Goal: Information Seeking & Learning: Learn about a topic

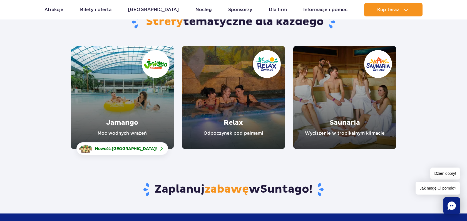
scroll to position [53, 0]
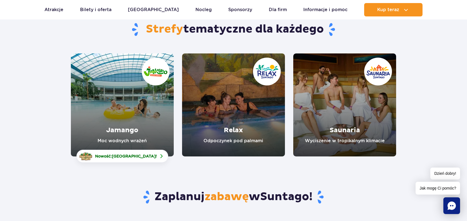
click at [236, 106] on link "Relax" at bounding box center [233, 104] width 103 height 103
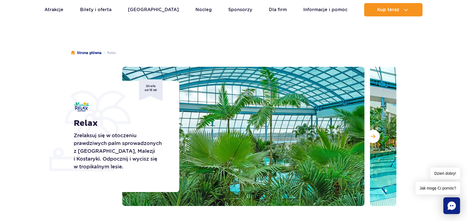
scroll to position [28, 0]
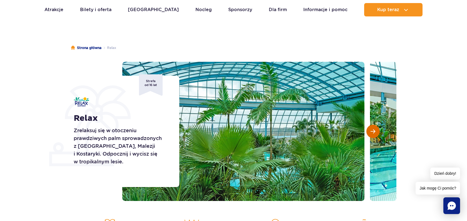
click at [374, 132] on span "Następny slajd" at bounding box center [372, 131] width 5 height 5
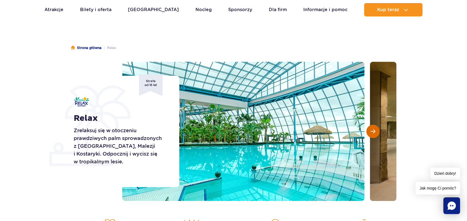
click at [374, 132] on span "Następny slajd" at bounding box center [372, 131] width 5 height 5
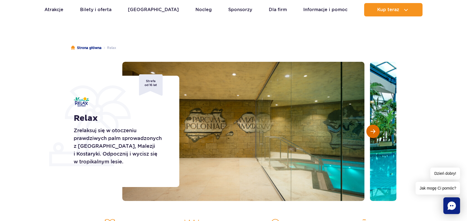
click at [374, 132] on span "Następny slajd" at bounding box center [372, 131] width 5 height 5
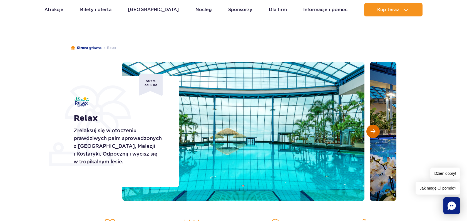
click at [374, 132] on span "Następny slajd" at bounding box center [372, 131] width 5 height 5
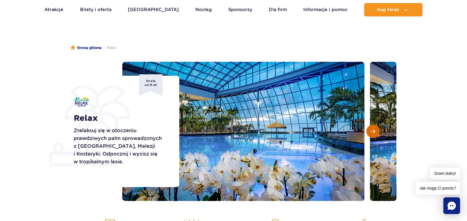
click at [374, 132] on span "Następny slajd" at bounding box center [372, 131] width 5 height 5
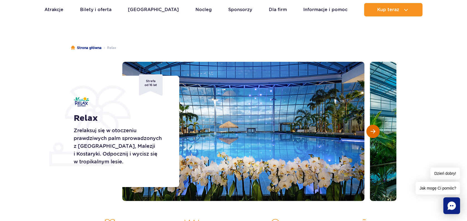
click at [374, 132] on span "Następny slajd" at bounding box center [372, 131] width 5 height 5
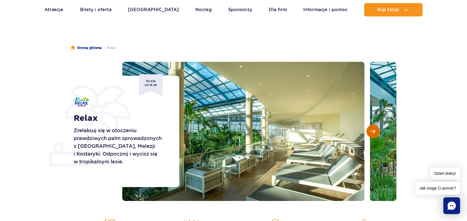
click at [374, 132] on span "Następny slajd" at bounding box center [372, 131] width 5 height 5
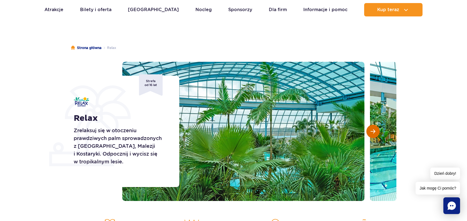
click at [374, 132] on span "Następny slajd" at bounding box center [372, 131] width 5 height 5
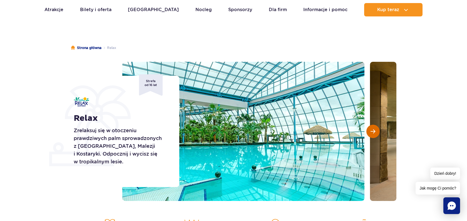
click at [374, 132] on span "Następny slajd" at bounding box center [372, 131] width 5 height 5
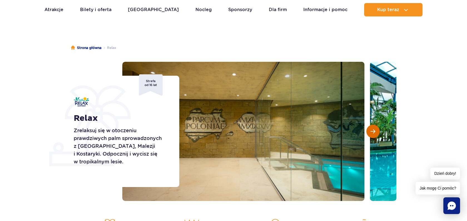
click at [374, 132] on span "Następny slajd" at bounding box center [372, 131] width 5 height 5
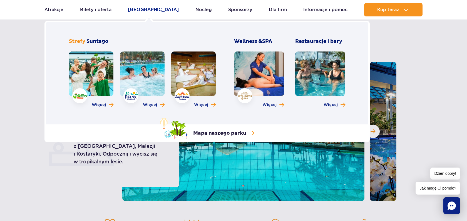
click at [151, 7] on link "[GEOGRAPHIC_DATA]" at bounding box center [153, 9] width 51 height 13
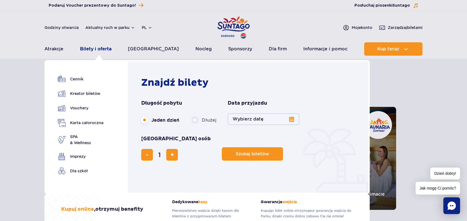
click at [97, 49] on link "Bilety i oferta" at bounding box center [95, 48] width 31 height 13
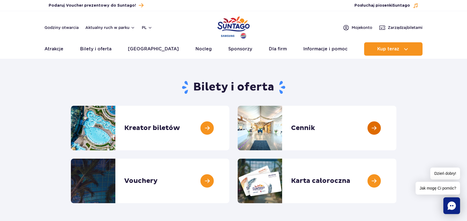
click at [396, 133] on link at bounding box center [396, 128] width 0 height 44
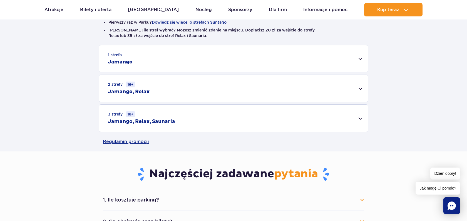
scroll to position [161, 0]
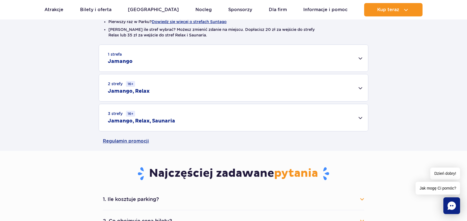
click at [354, 62] on div "1 strefa Jamango" at bounding box center [233, 58] width 269 height 27
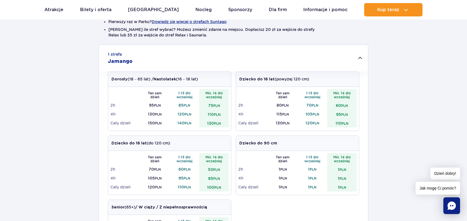
click at [354, 62] on div "1 strefa Jamango" at bounding box center [233, 58] width 269 height 27
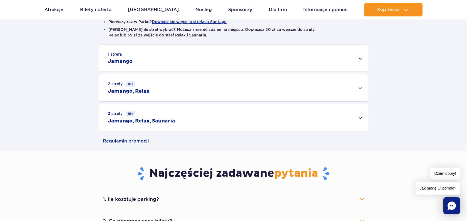
click at [321, 90] on div "2 strefy 16+ Jamango, Relax" at bounding box center [233, 87] width 269 height 27
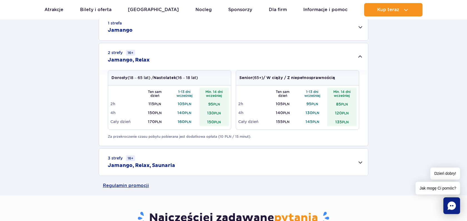
scroll to position [0, 0]
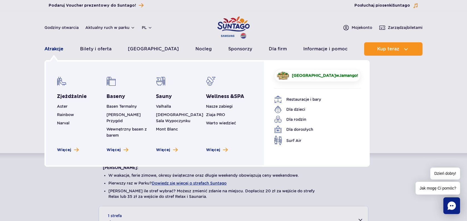
click at [48, 47] on link "Atrakcje" at bounding box center [53, 48] width 19 height 13
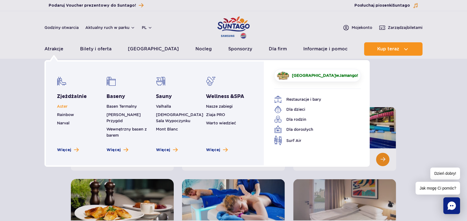
click at [64, 107] on span "Aster" at bounding box center [62, 106] width 11 height 4
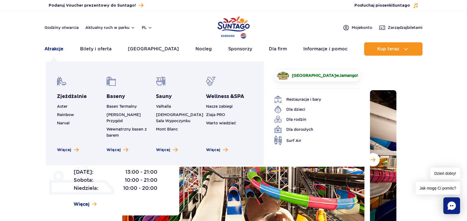
click at [51, 49] on link "Atrakcje" at bounding box center [53, 48] width 19 height 13
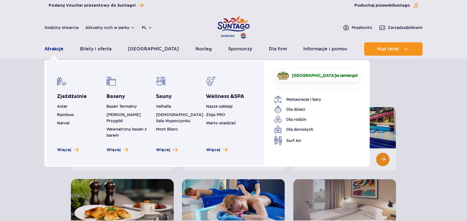
click at [55, 50] on link "Atrakcje" at bounding box center [53, 48] width 19 height 13
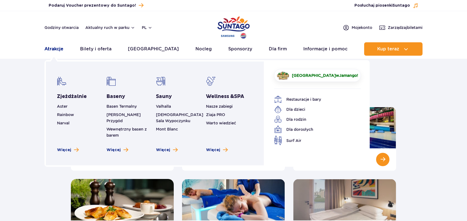
click at [58, 53] on link "Atrakcje" at bounding box center [53, 48] width 19 height 13
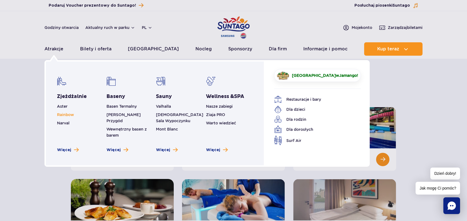
click at [72, 114] on span "Rainbow" at bounding box center [65, 114] width 17 height 4
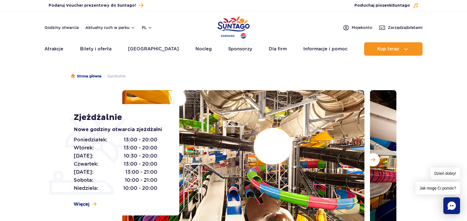
click at [229, 22] on img "Park of Poland" at bounding box center [233, 28] width 32 height 26
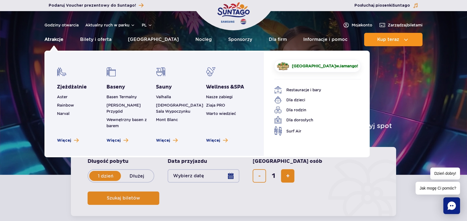
click at [53, 40] on link "Atrakcje" at bounding box center [53, 39] width 19 height 13
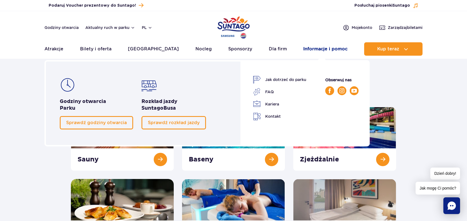
click at [324, 48] on link "Informacje i pomoc" at bounding box center [325, 48] width 44 height 13
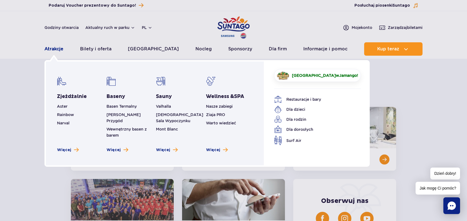
click at [59, 49] on link "Atrakcje" at bounding box center [53, 48] width 19 height 13
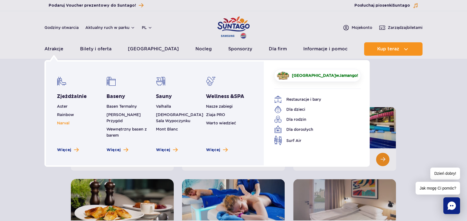
click at [66, 122] on span "Narval" at bounding box center [63, 123] width 12 height 4
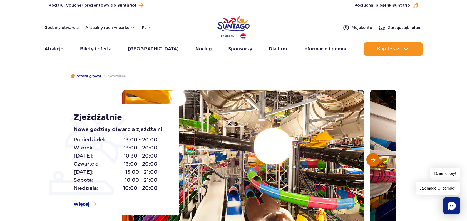
click at [372, 159] on span "Następny slajd" at bounding box center [372, 159] width 5 height 5
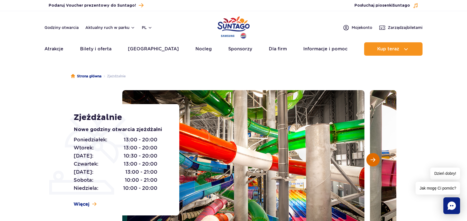
click at [372, 159] on span "Następny slajd" at bounding box center [372, 159] width 5 height 5
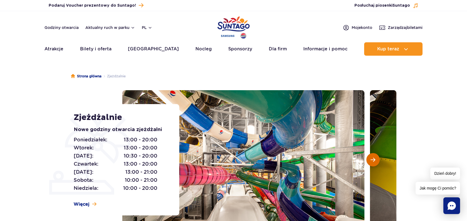
click at [372, 159] on span "Następny slajd" at bounding box center [372, 159] width 5 height 5
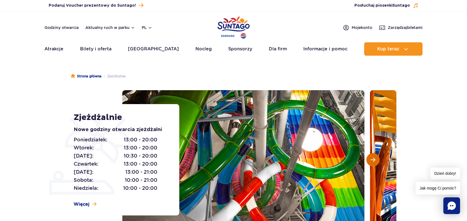
click at [372, 159] on span "Następny slajd" at bounding box center [372, 159] width 5 height 5
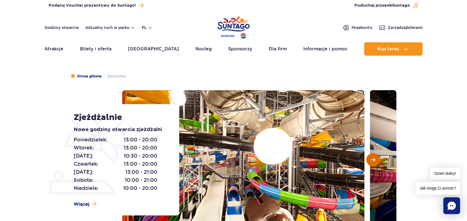
click at [372, 159] on span "Następny slajd" at bounding box center [372, 159] width 5 height 5
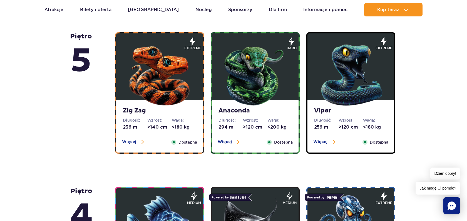
scroll to position [335, 0]
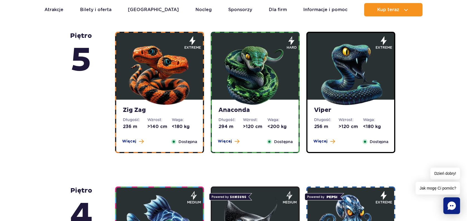
click at [260, 111] on strong "Anaconda" at bounding box center [254, 110] width 73 height 8
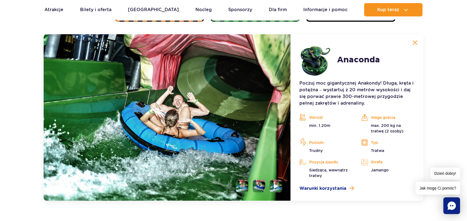
scroll to position [467, 0]
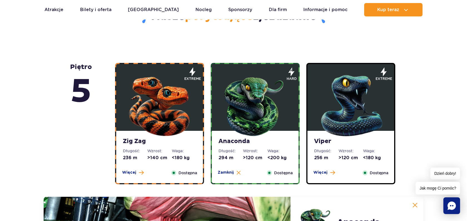
click at [336, 104] on img at bounding box center [350, 104] width 67 height 67
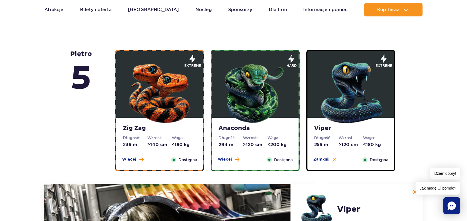
click at [164, 121] on img at bounding box center [159, 91] width 67 height 67
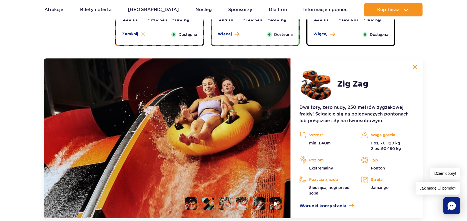
scroll to position [443, 0]
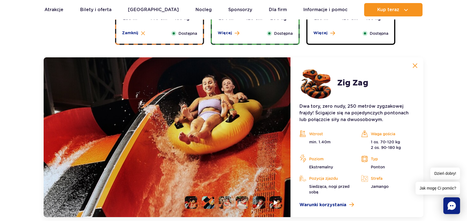
click at [415, 66] on img at bounding box center [414, 65] width 5 height 5
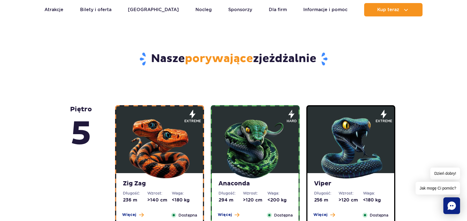
scroll to position [261, 0]
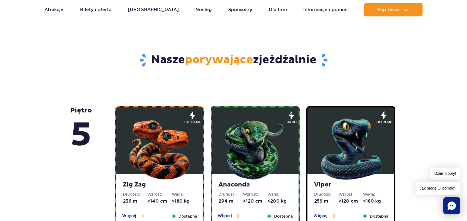
click at [167, 135] on img at bounding box center [159, 147] width 67 height 67
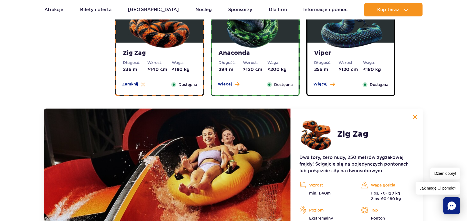
scroll to position [389, 0]
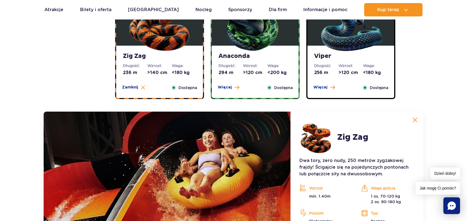
click at [415, 120] on img at bounding box center [414, 119] width 5 height 5
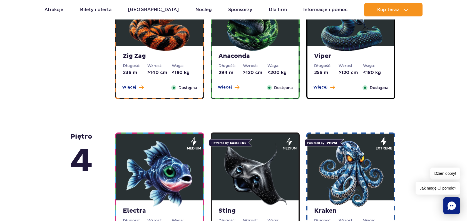
click at [249, 172] on img at bounding box center [255, 173] width 67 height 67
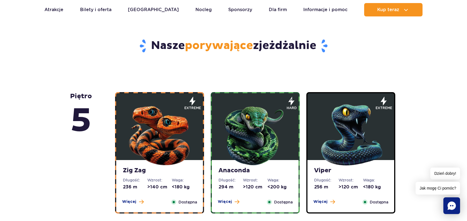
scroll to position [280, 0]
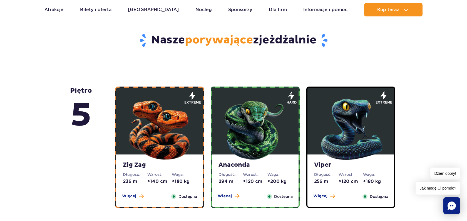
click at [335, 128] on img at bounding box center [350, 127] width 67 height 67
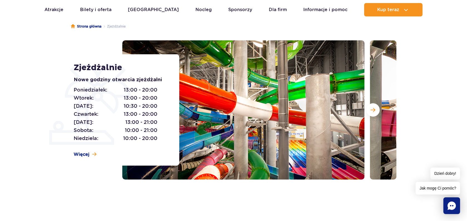
scroll to position [0, 0]
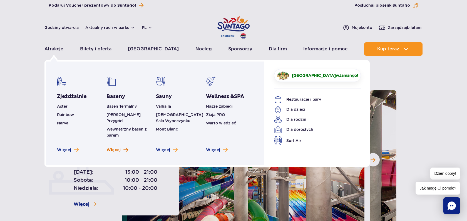
click at [113, 147] on span "Więcej" at bounding box center [113, 150] width 14 height 6
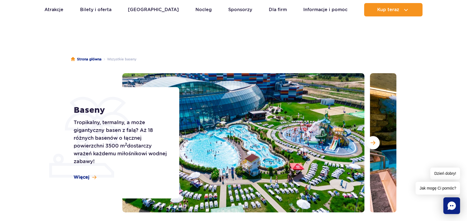
scroll to position [16, 0]
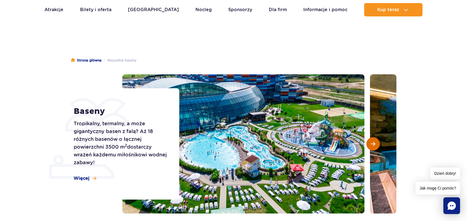
click at [367, 144] on button "Następny slajd" at bounding box center [372, 143] width 13 height 13
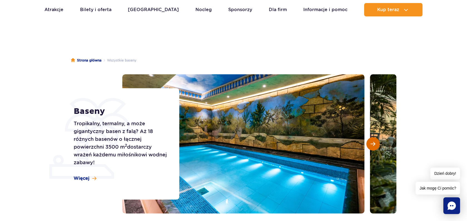
click at [367, 144] on button "Następny slajd" at bounding box center [372, 143] width 13 height 13
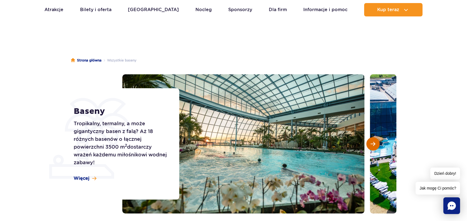
click at [367, 144] on button "Następny slajd" at bounding box center [372, 143] width 13 height 13
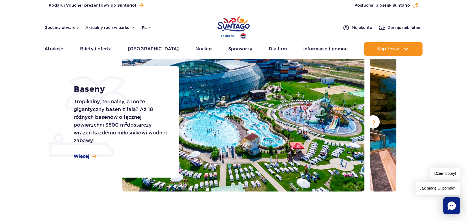
scroll to position [0, 0]
